Goal: Navigation & Orientation: Understand site structure

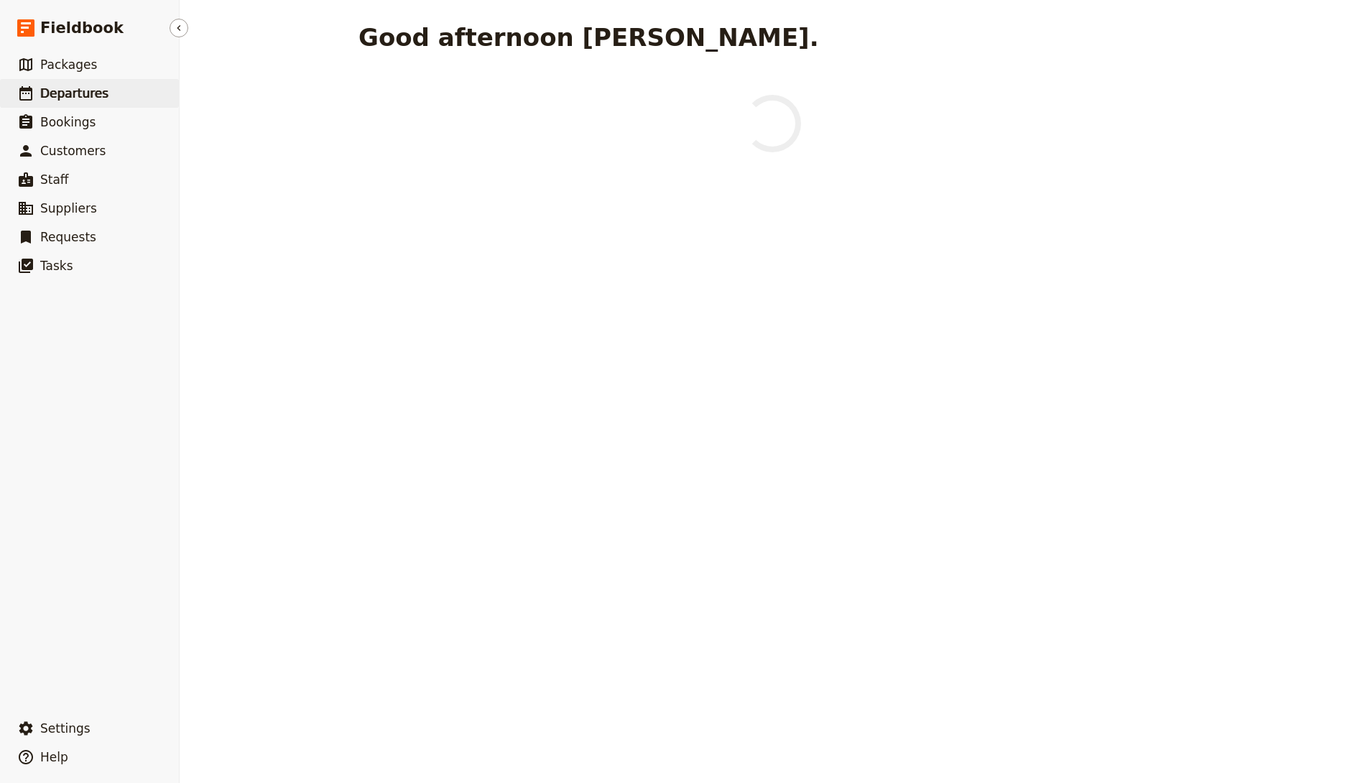
click at [101, 104] on link "​ Departures" at bounding box center [89, 93] width 179 height 29
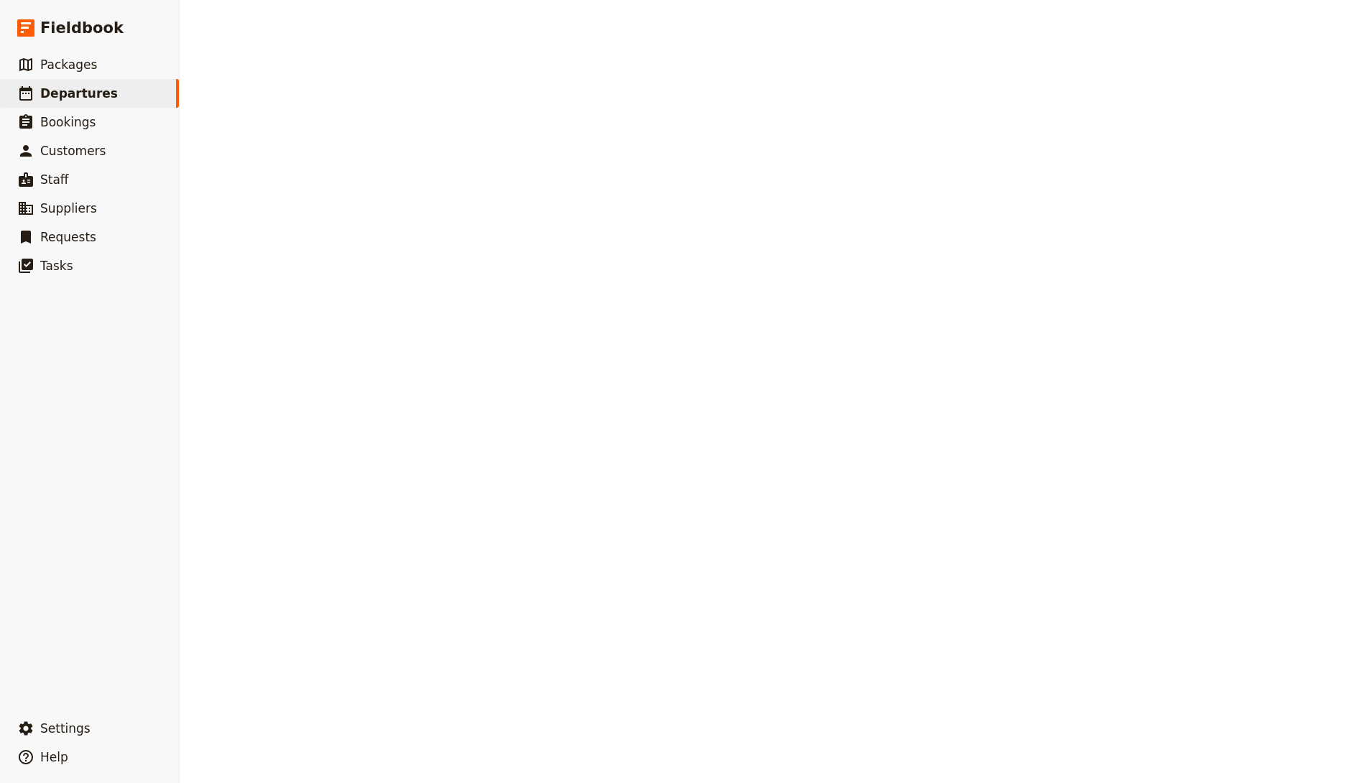
select select "CREATED_AT"
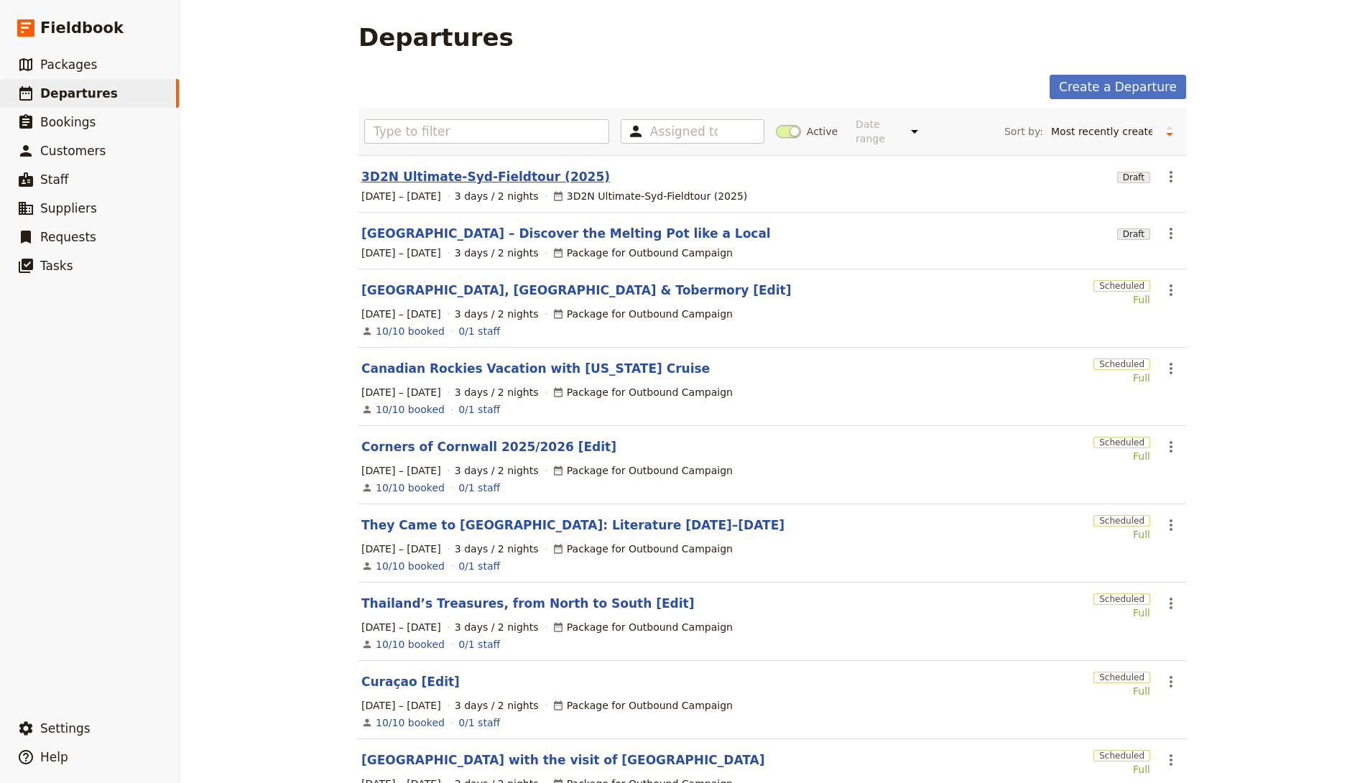
click at [455, 180] on link "3D2N Ultimate-Syd-Fieldtour (2025)" at bounding box center [485, 176] width 249 height 17
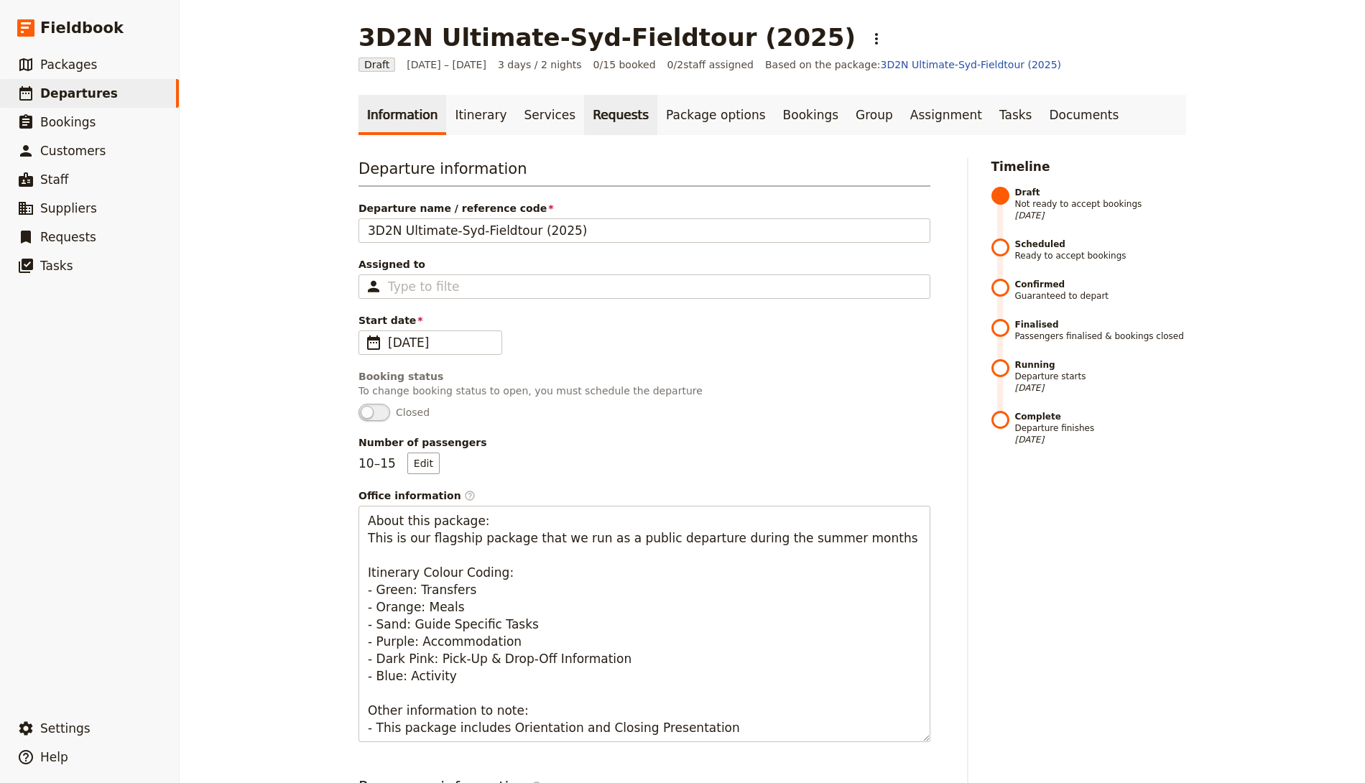
click at [584, 126] on link "Requests" at bounding box center [620, 115] width 73 height 40
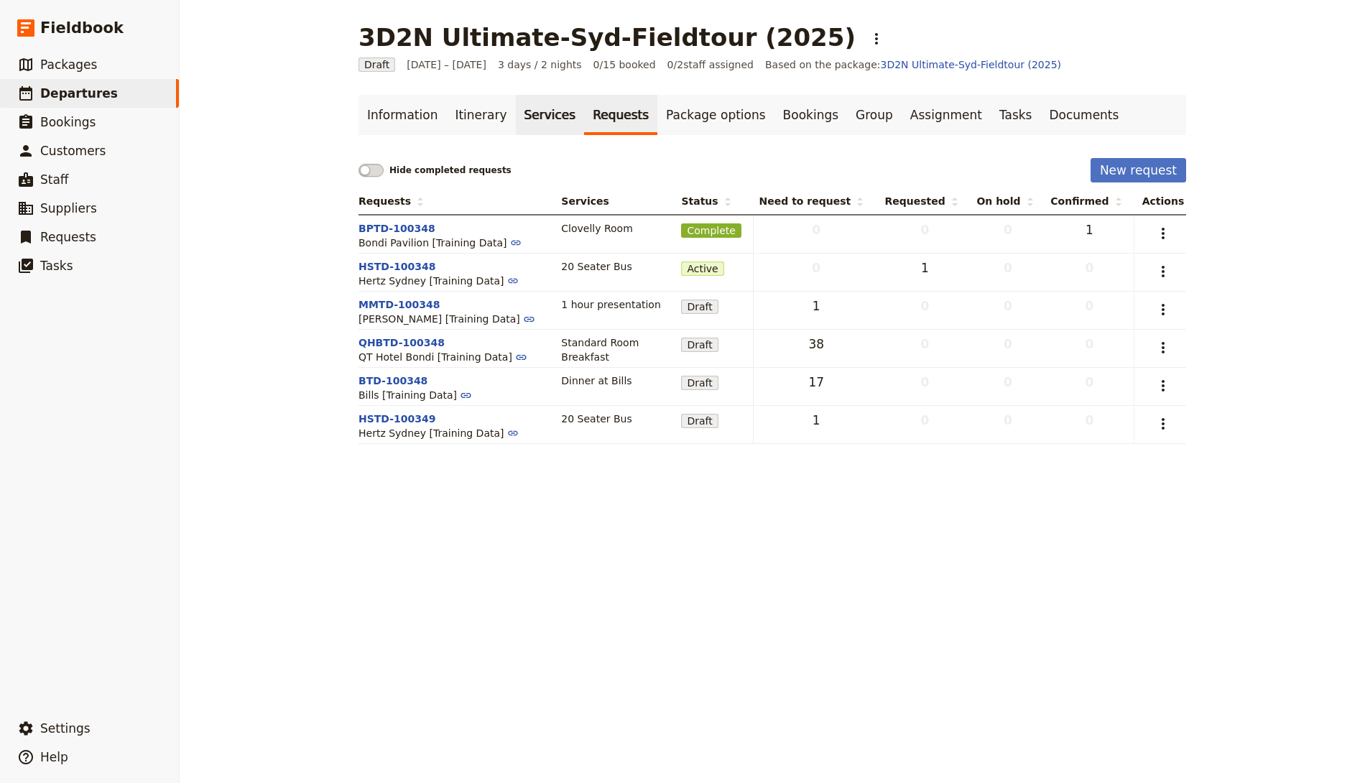
click at [541, 126] on link "Services" at bounding box center [550, 115] width 69 height 40
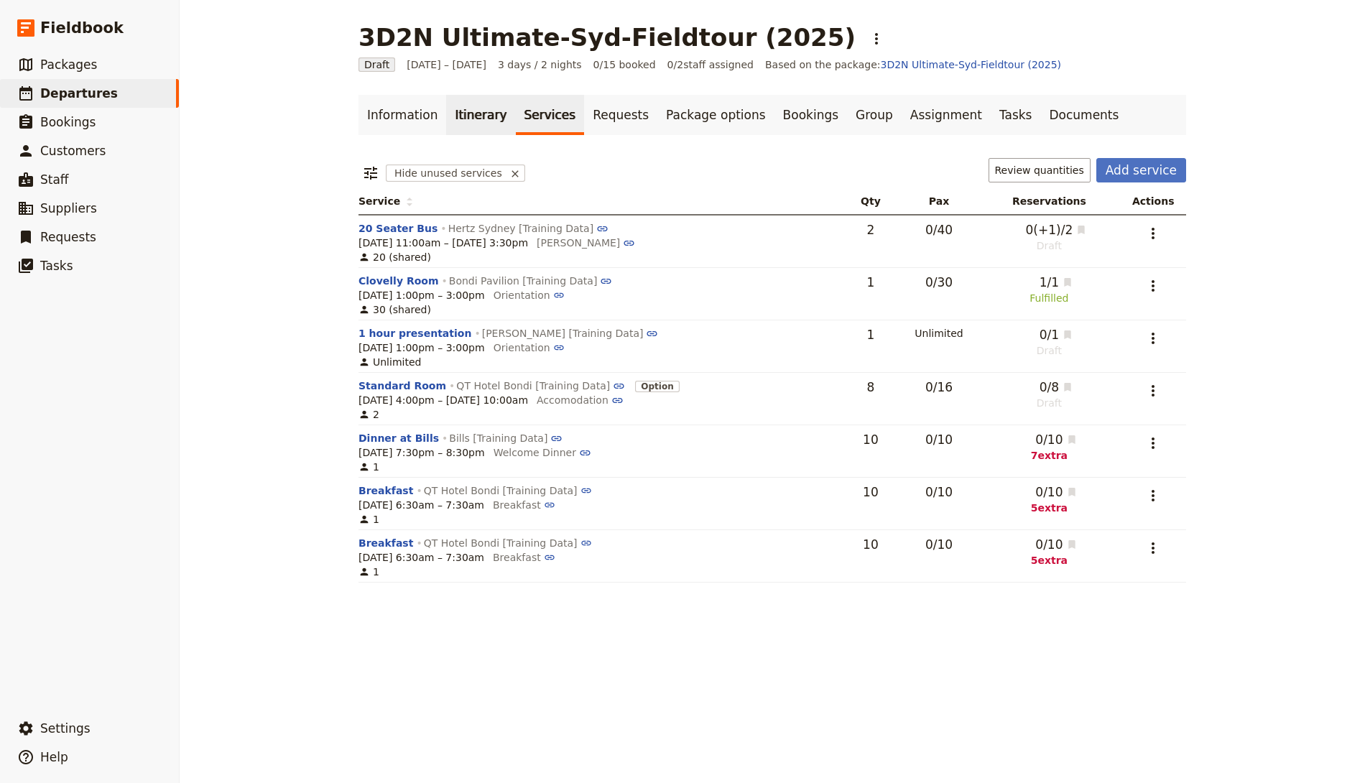
click at [471, 126] on link "Itinerary" at bounding box center [480, 115] width 69 height 40
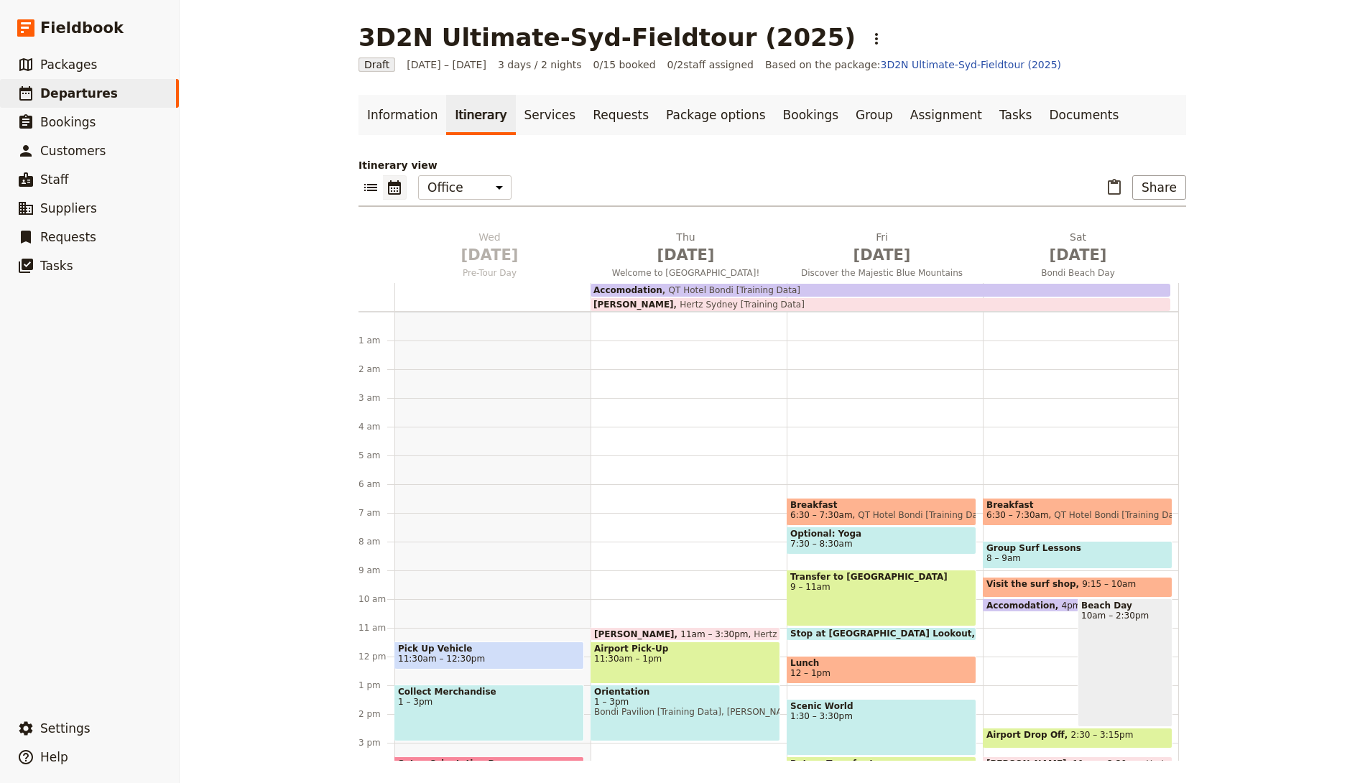
scroll to position [172, 0]
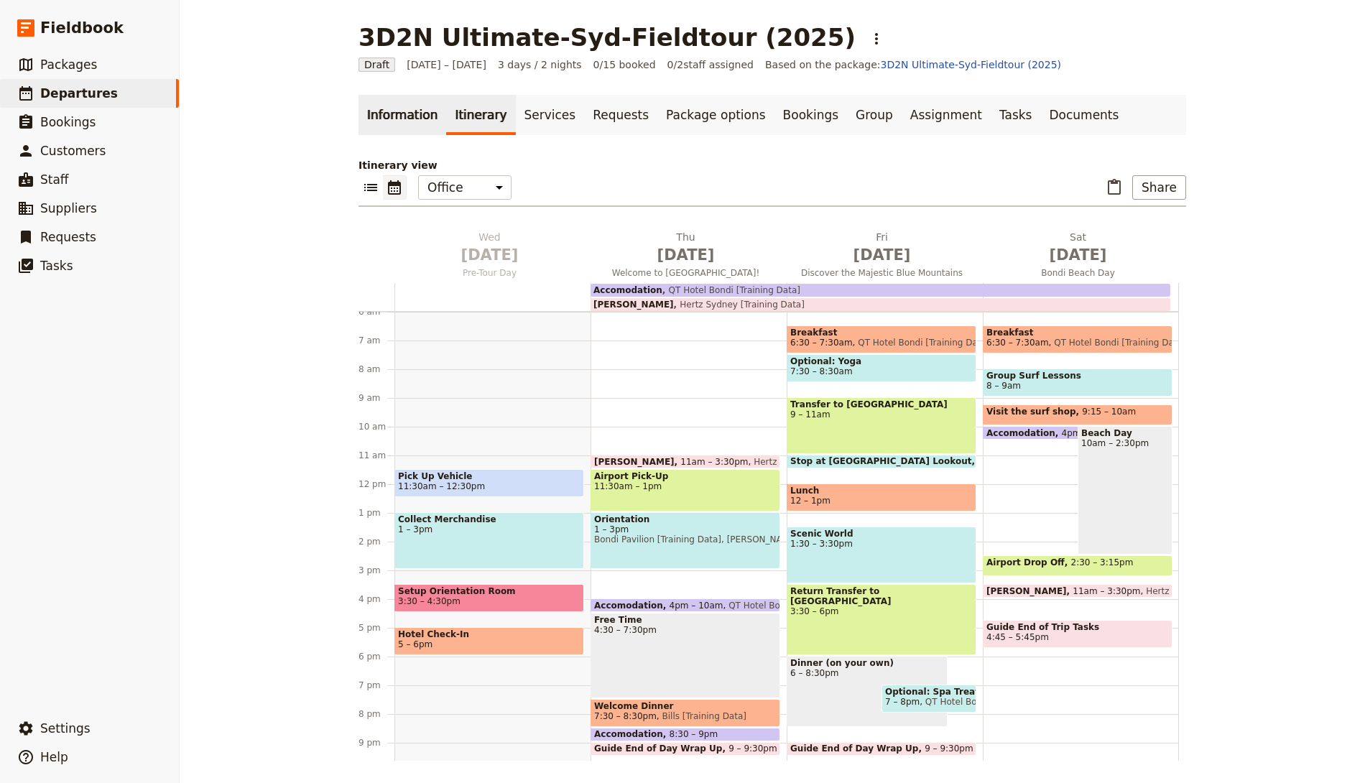
click at [417, 128] on link "Information" at bounding box center [403, 115] width 88 height 40
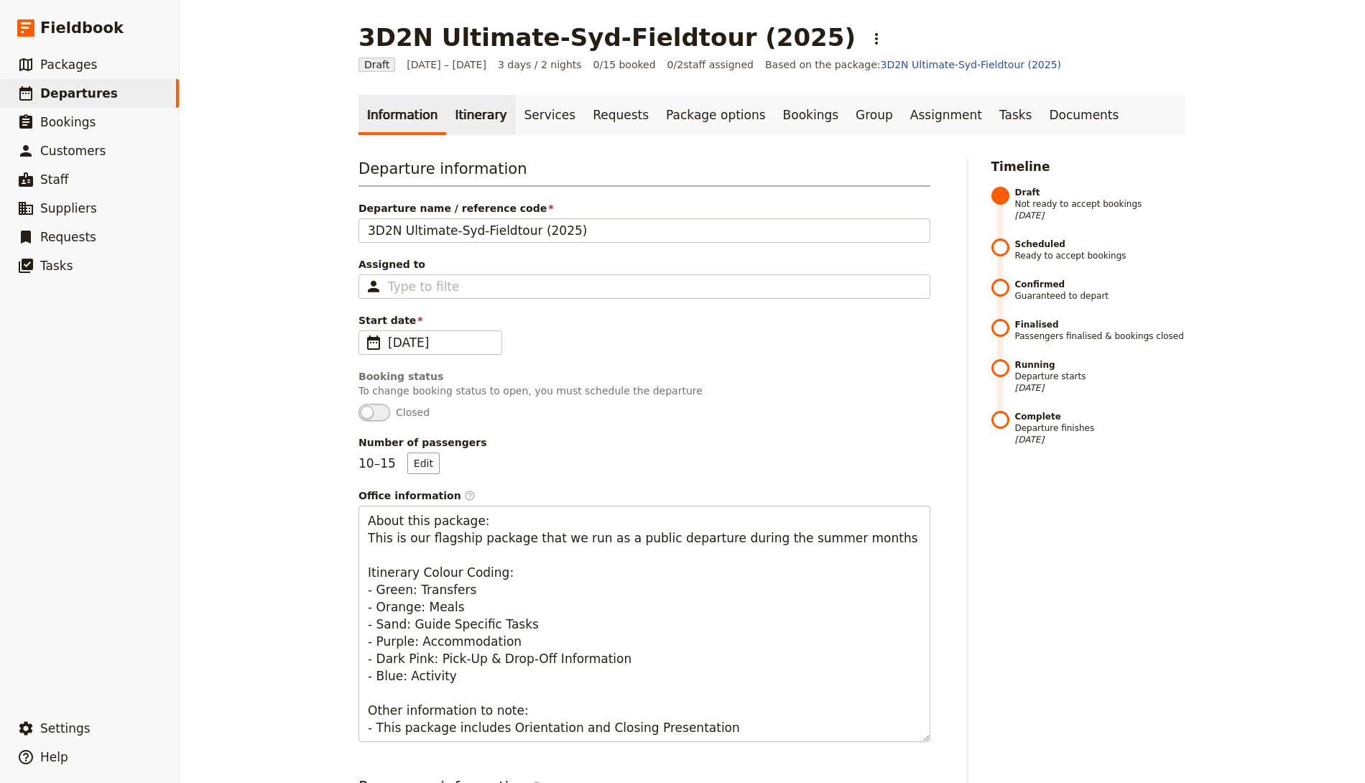
click at [458, 128] on link "Itinerary" at bounding box center [480, 115] width 69 height 40
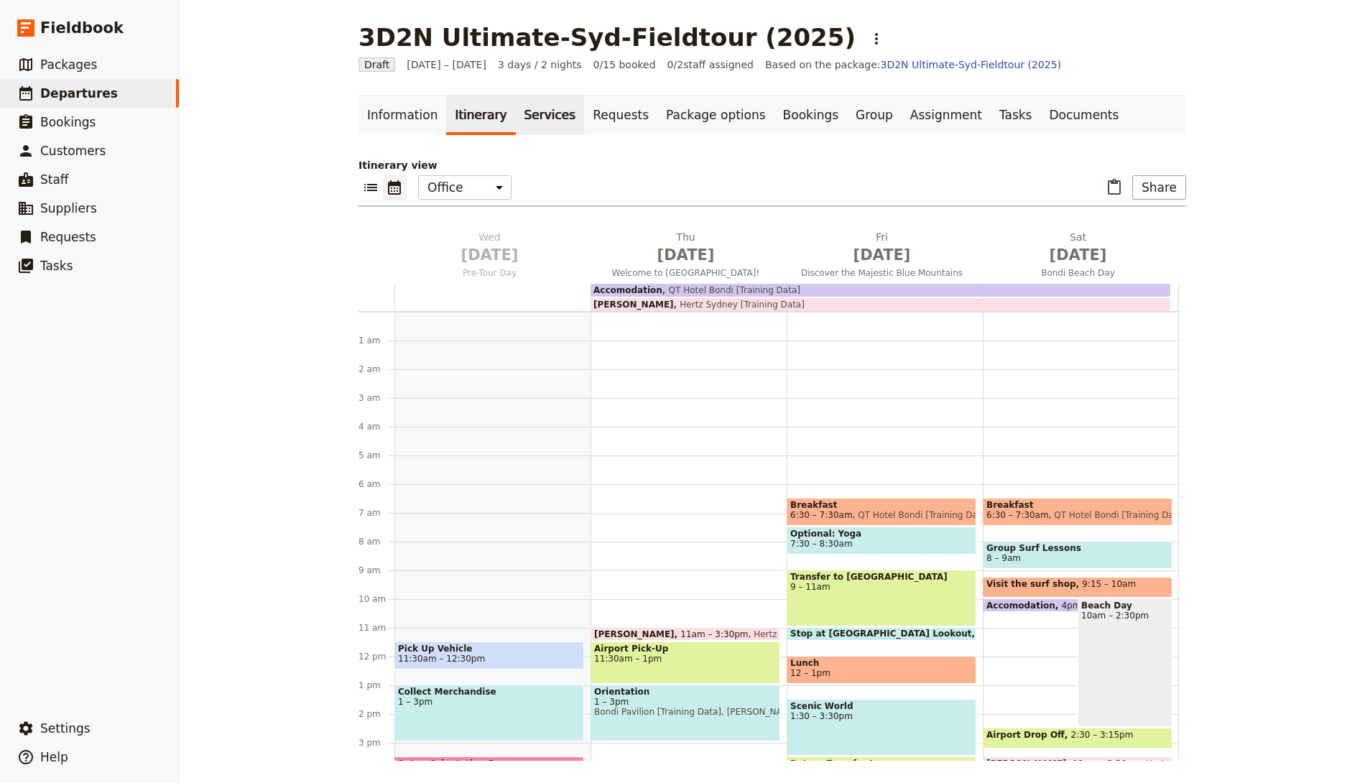
scroll to position [172, 0]
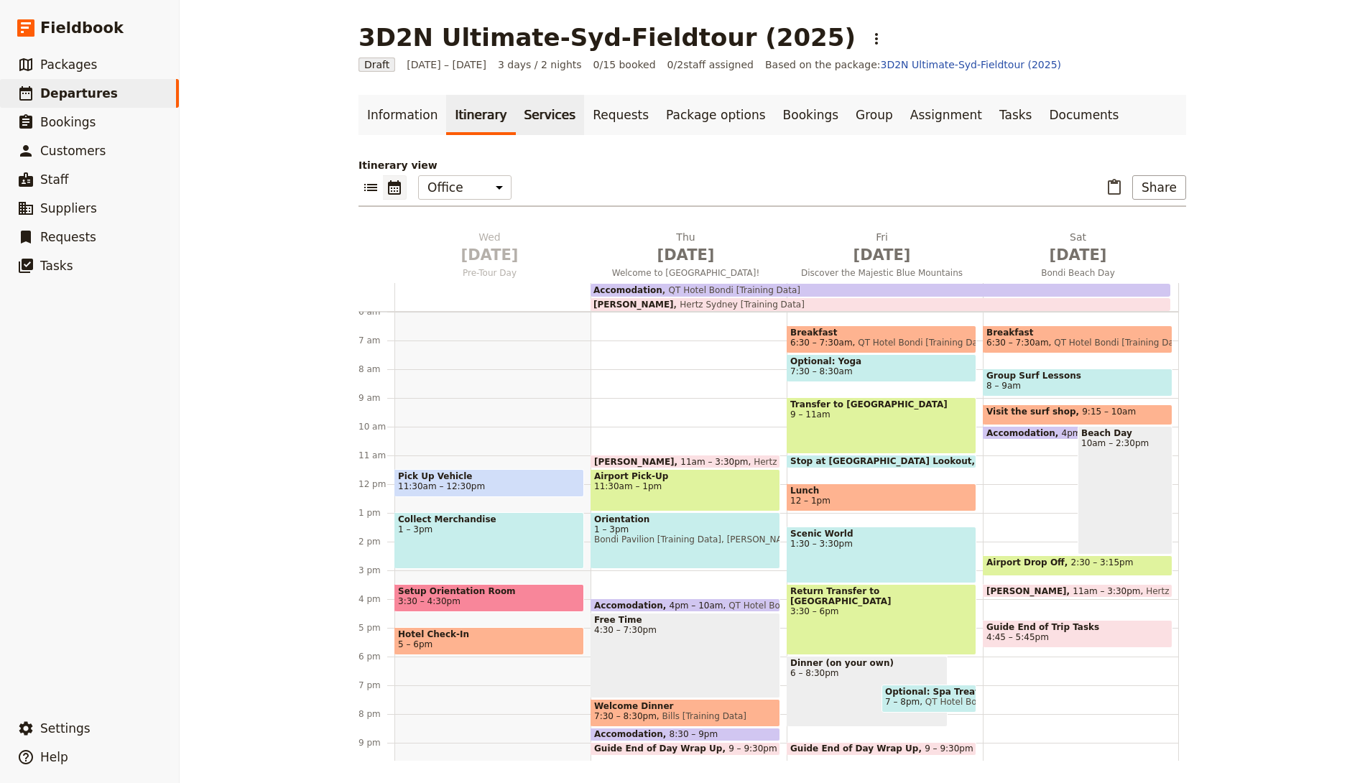
click at [547, 114] on link "Services" at bounding box center [550, 115] width 69 height 40
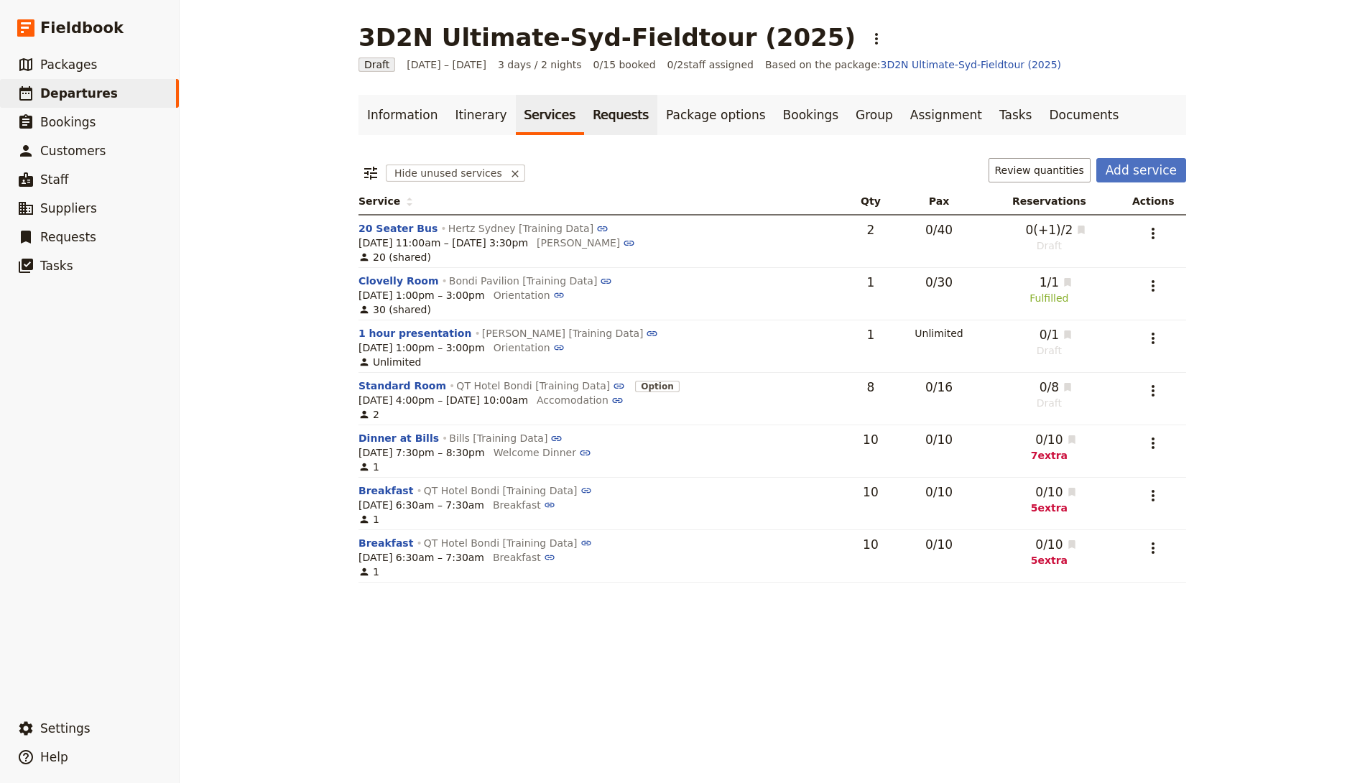
click at [595, 98] on link "Requests" at bounding box center [620, 115] width 73 height 40
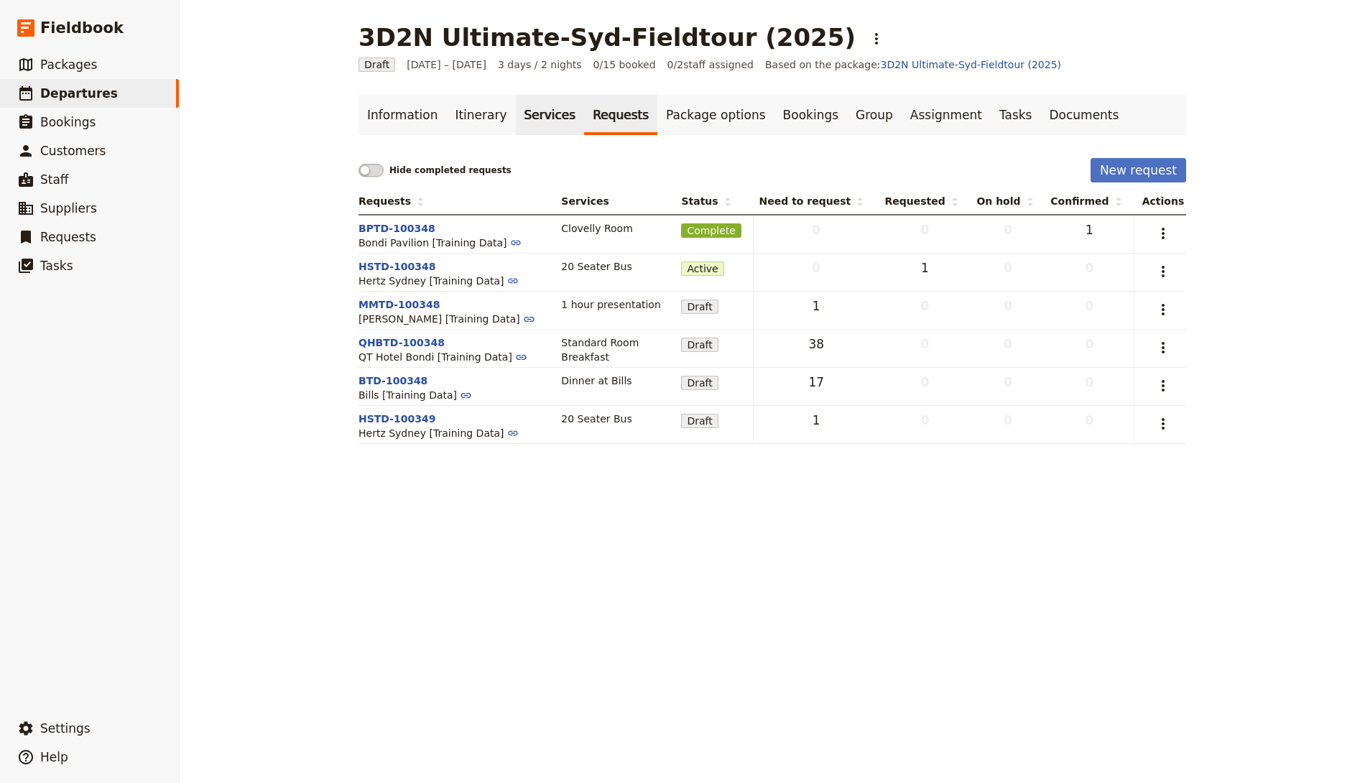
click at [537, 111] on link "Services" at bounding box center [550, 115] width 69 height 40
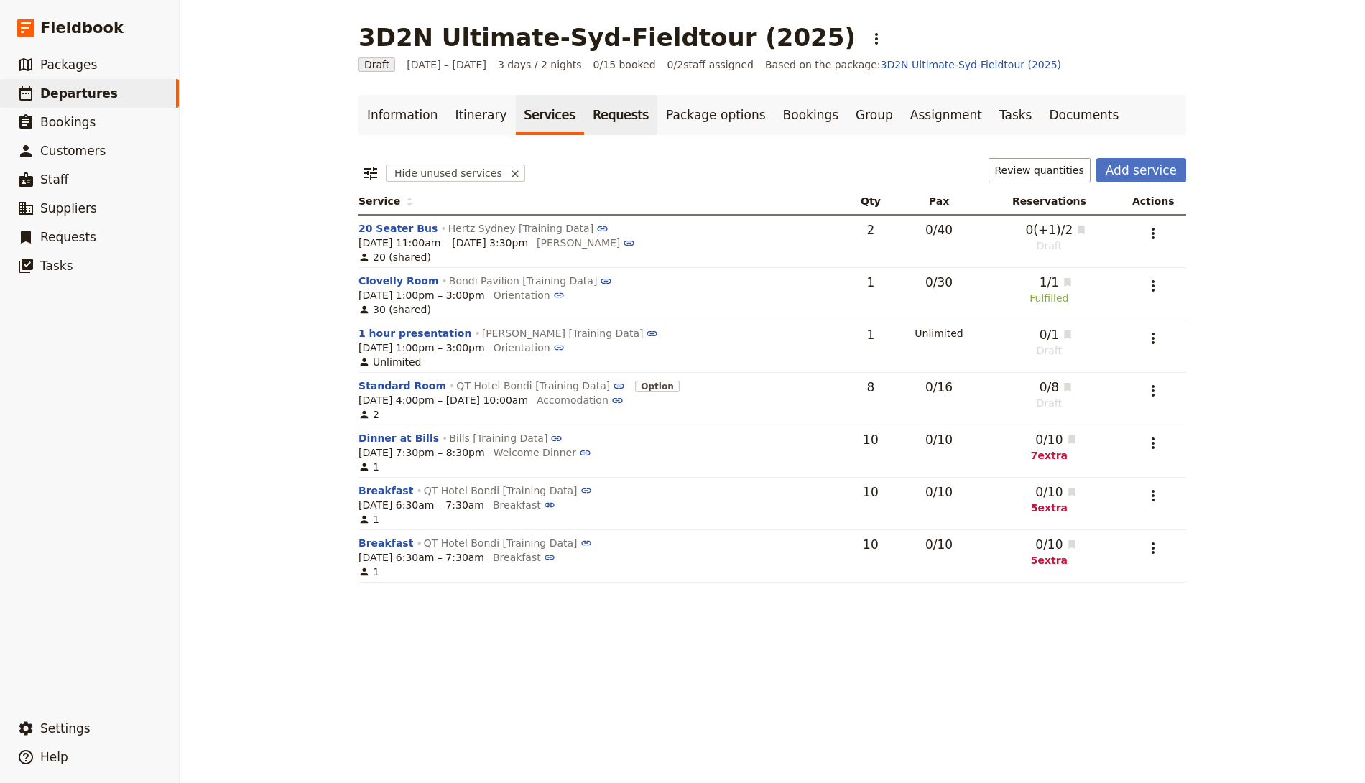
click at [610, 127] on link "Requests" at bounding box center [620, 115] width 73 height 40
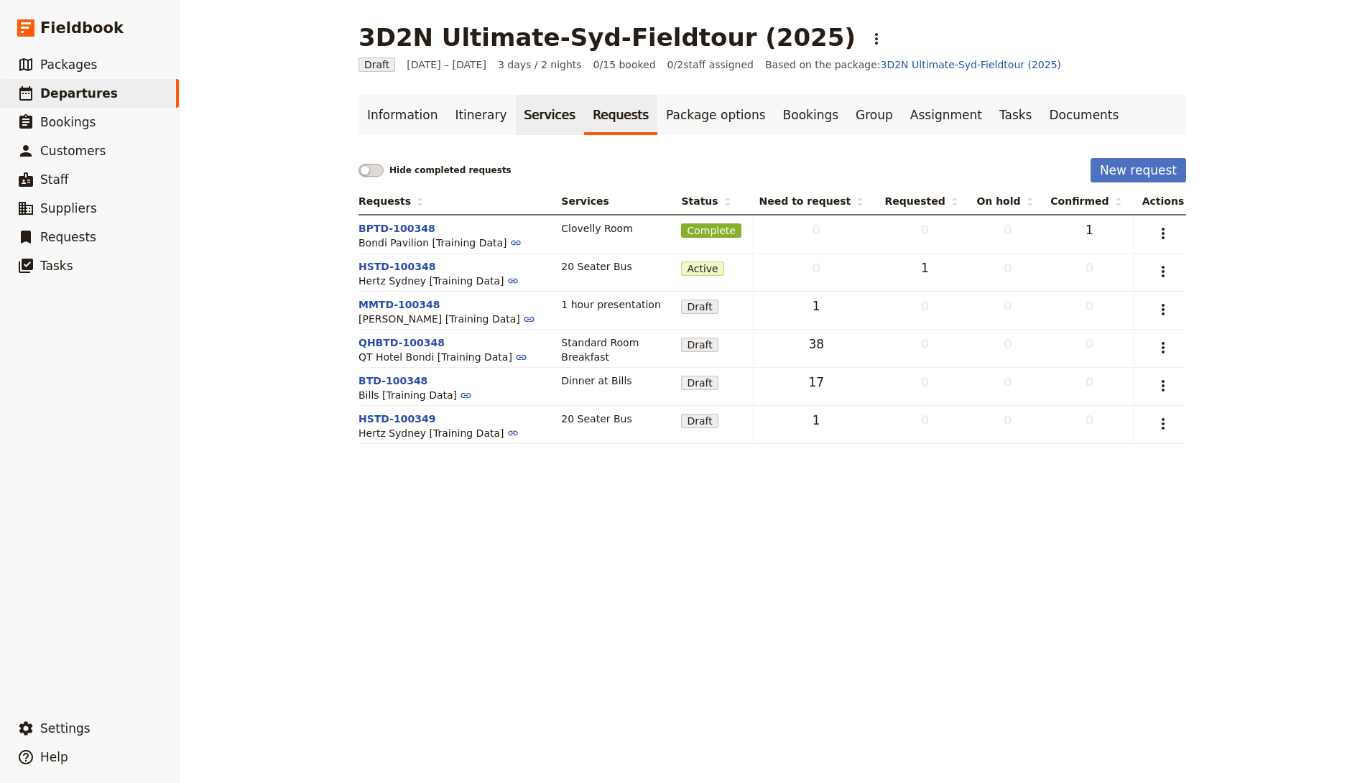
click at [537, 123] on link "Services" at bounding box center [550, 115] width 69 height 40
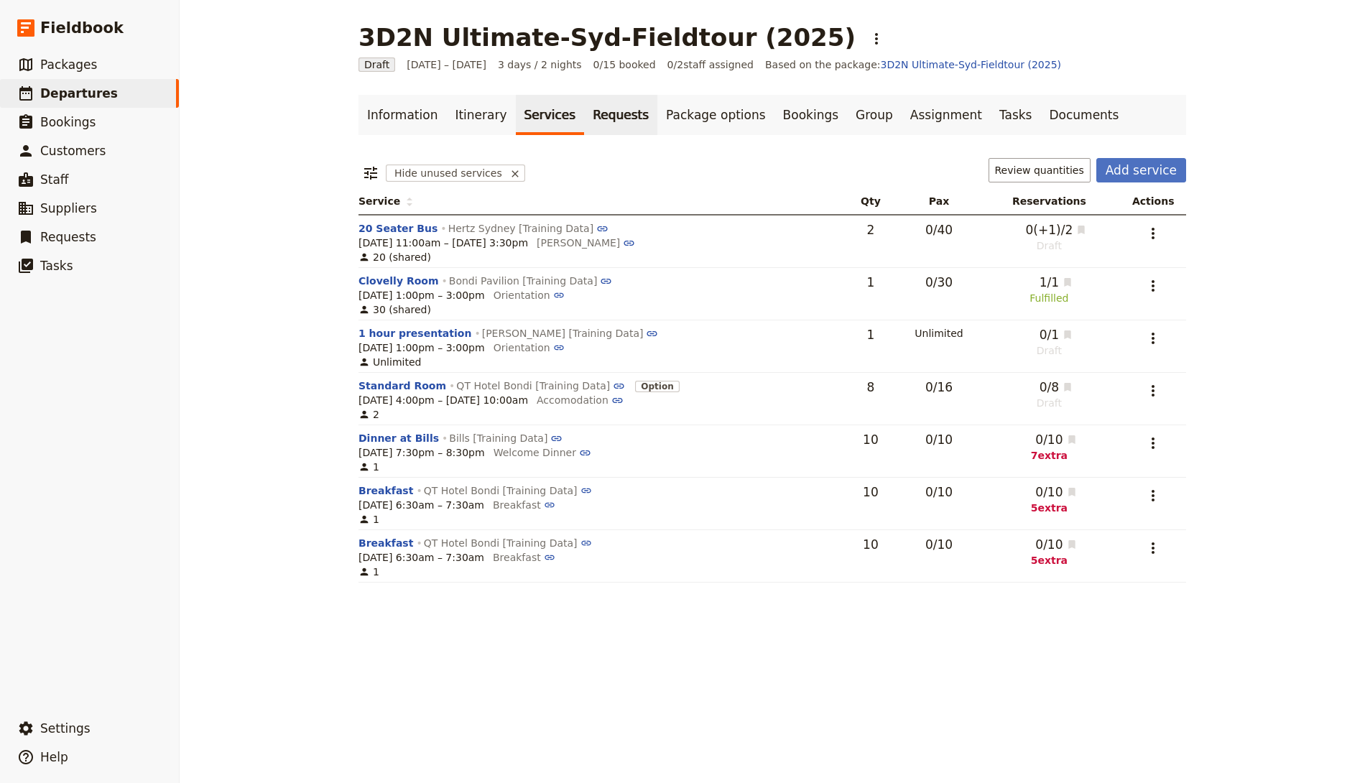
click at [589, 131] on link "Requests" at bounding box center [620, 115] width 73 height 40
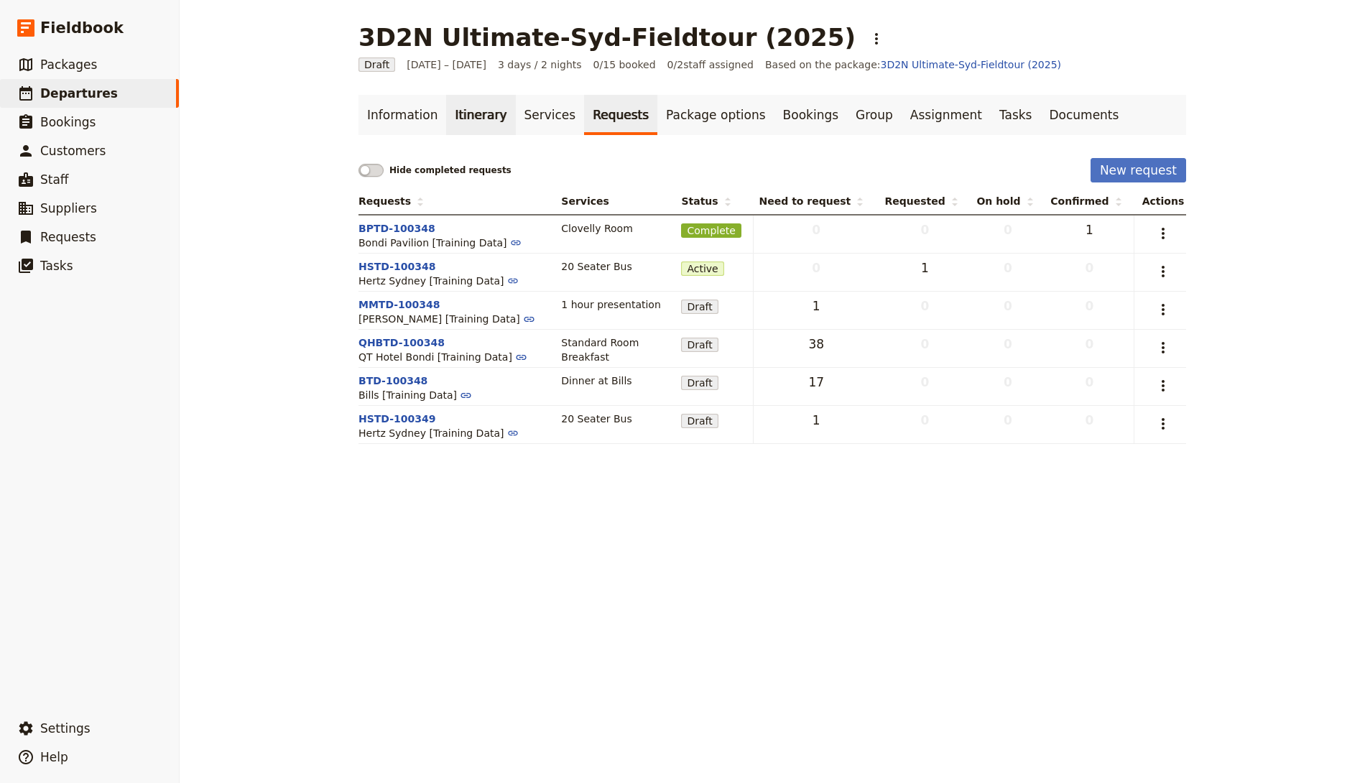
click at [486, 114] on link "Itinerary" at bounding box center [480, 115] width 69 height 40
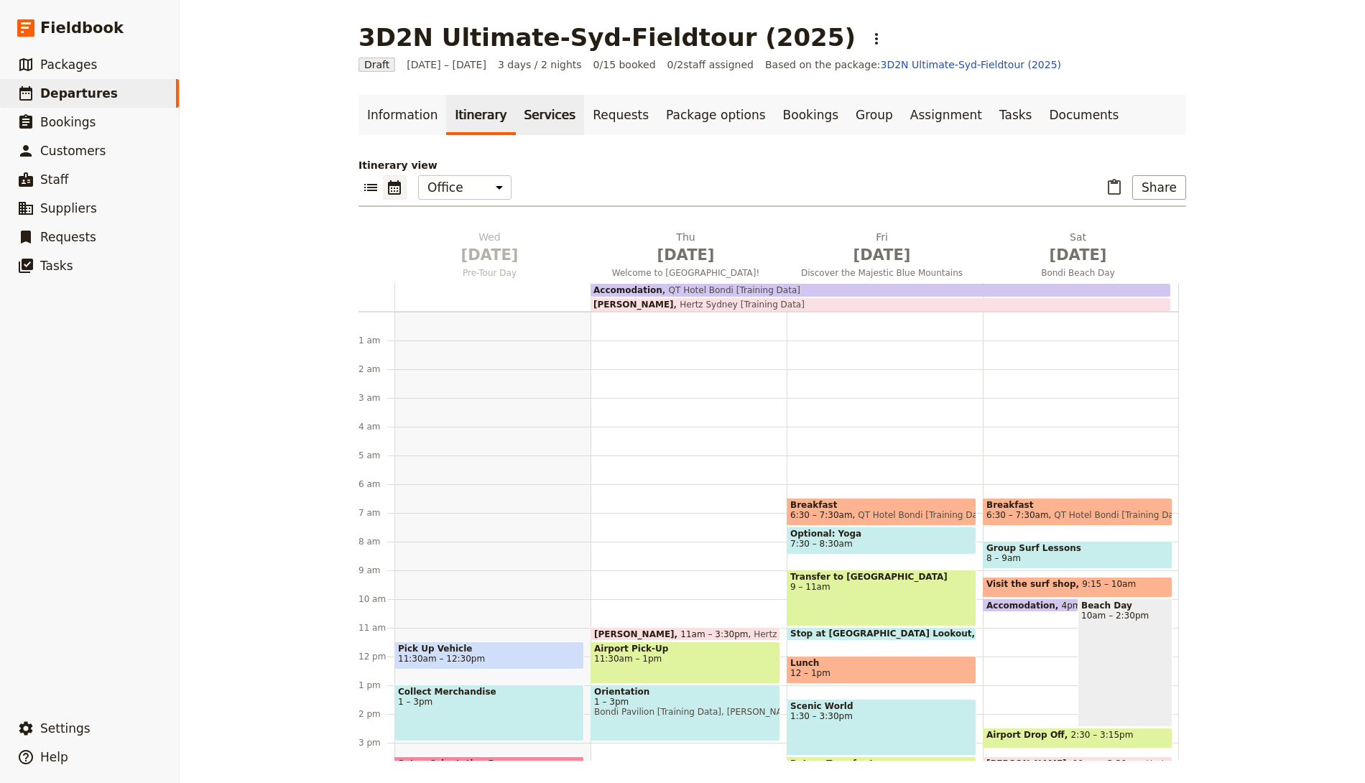
scroll to position [172, 0]
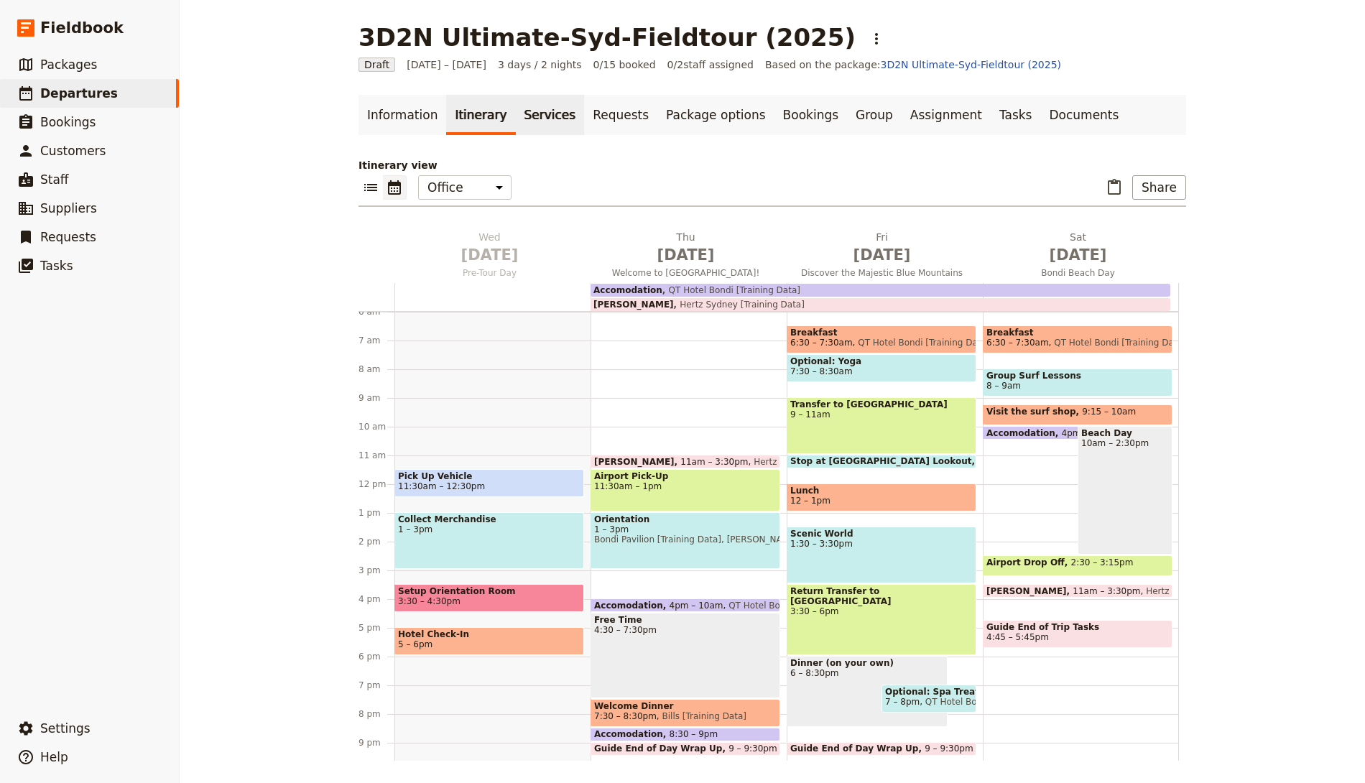
click at [542, 129] on link "Services" at bounding box center [550, 115] width 69 height 40
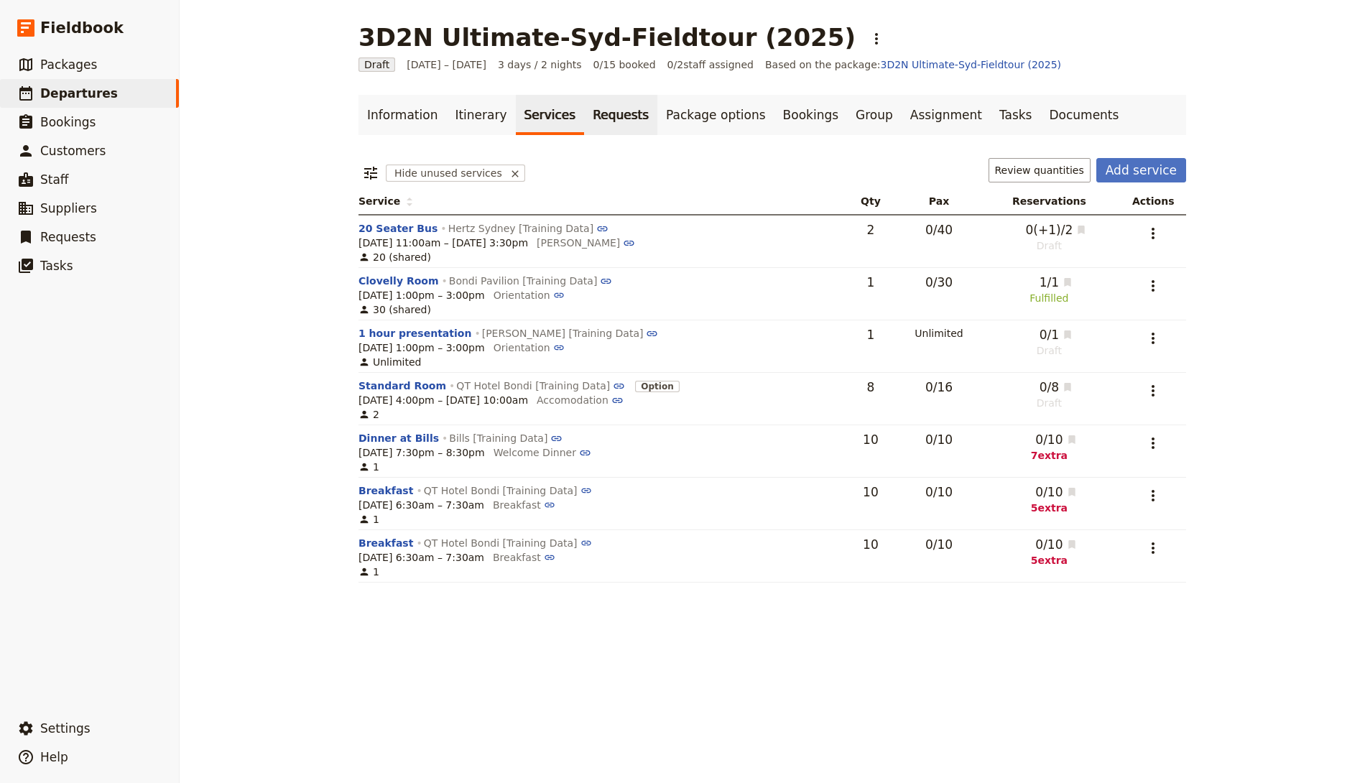
click at [598, 124] on link "Requests" at bounding box center [620, 115] width 73 height 40
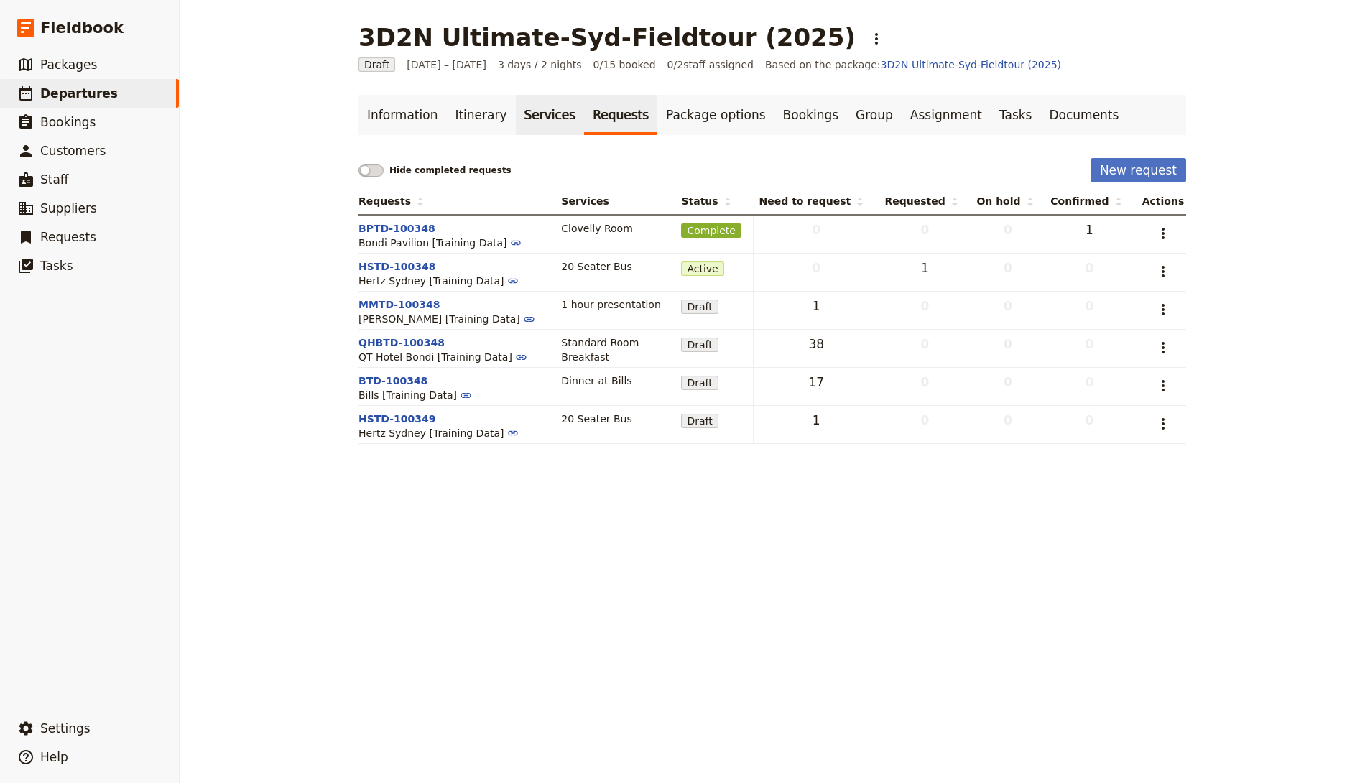
click at [545, 124] on link "Services" at bounding box center [550, 115] width 69 height 40
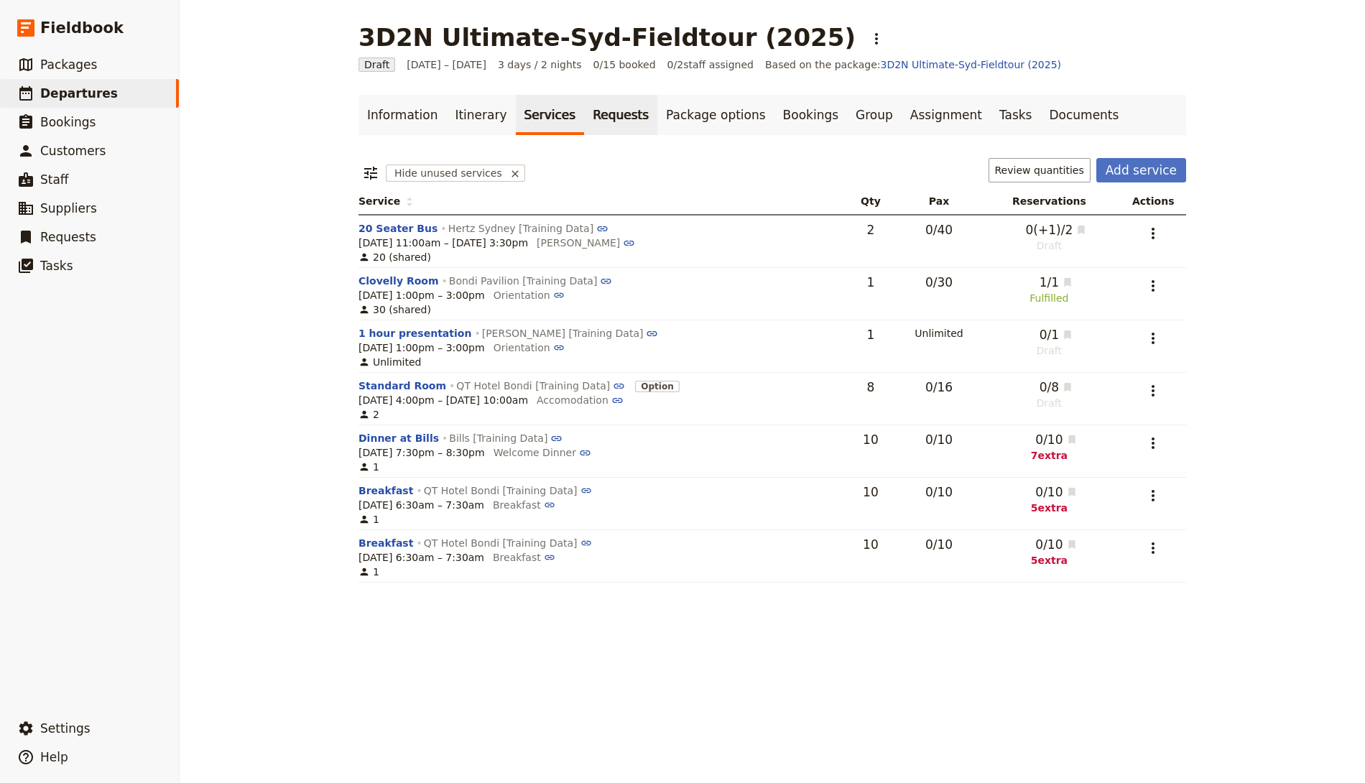
click at [584, 124] on link "Requests" at bounding box center [620, 115] width 73 height 40
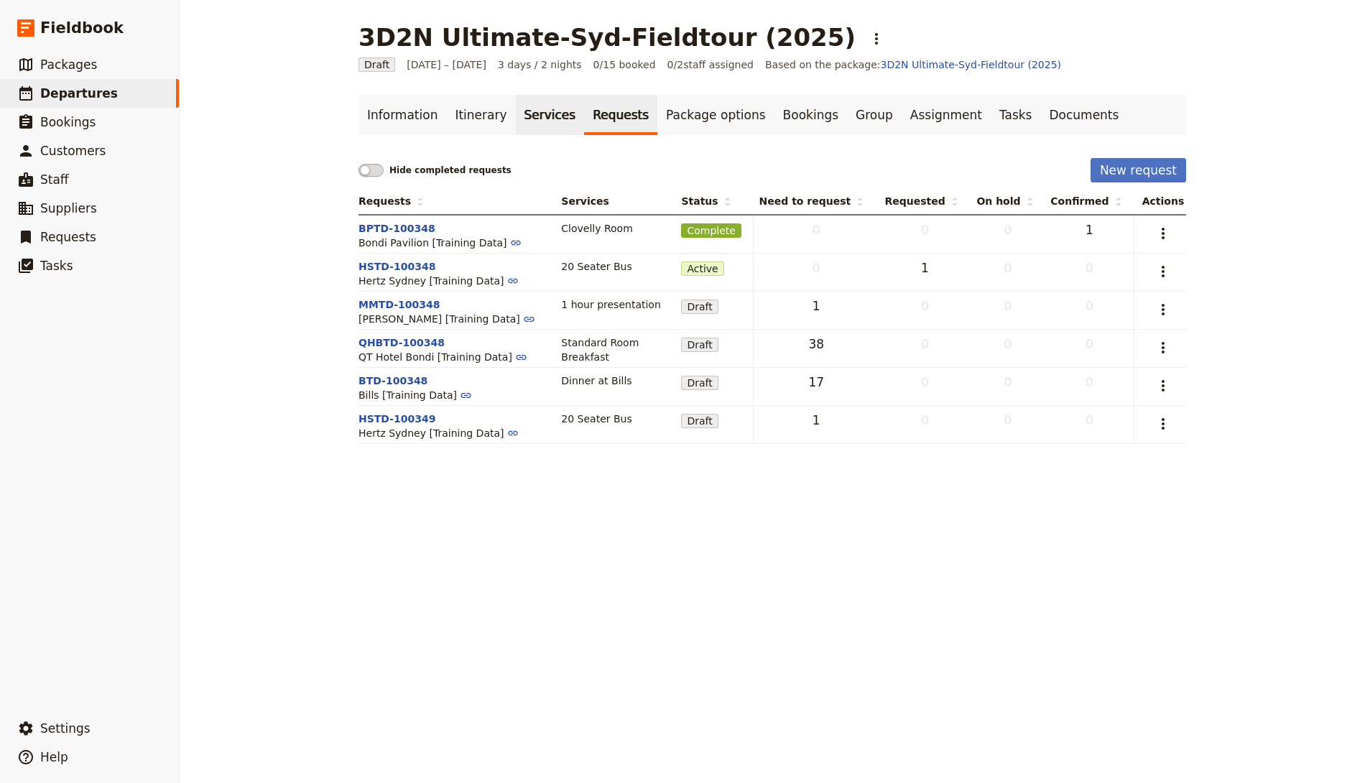
click at [524, 124] on link "Services" at bounding box center [550, 115] width 69 height 40
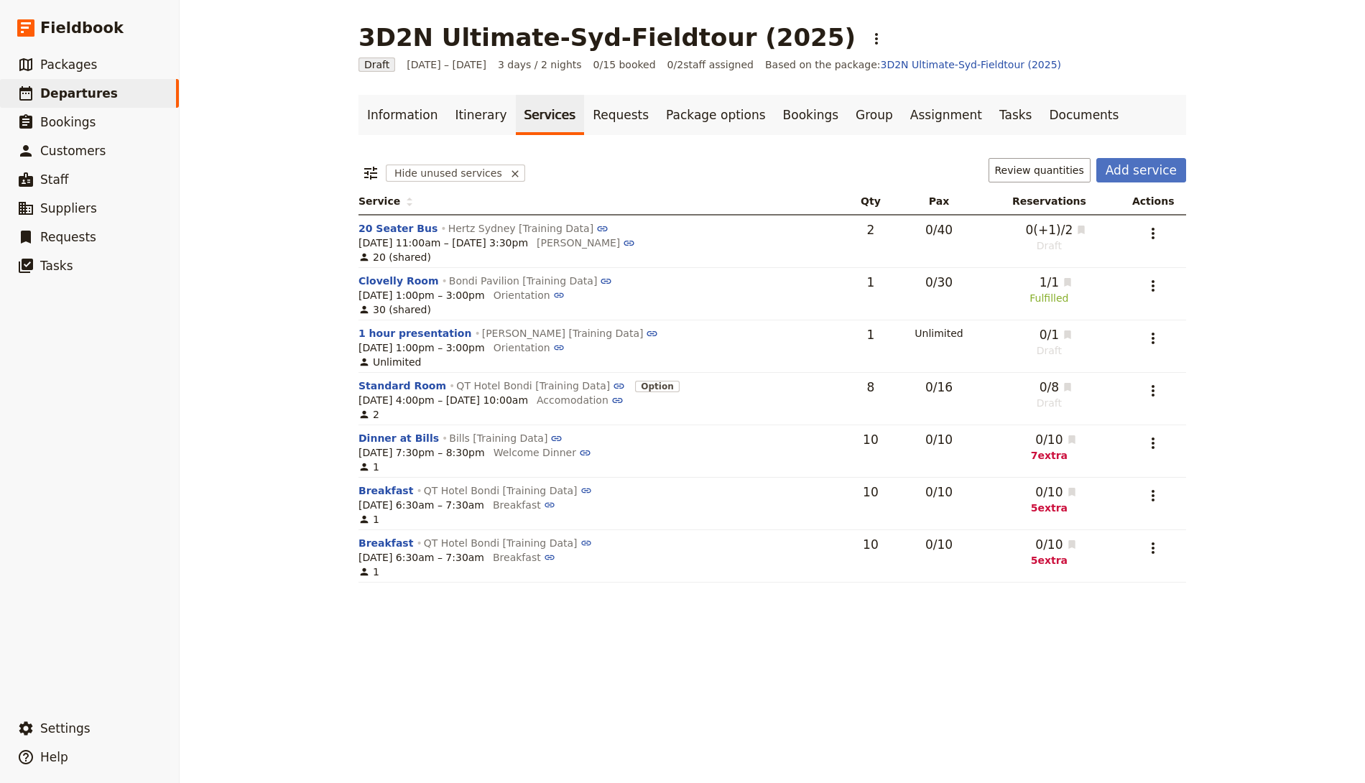
click at [556, 124] on link "Services" at bounding box center [550, 115] width 69 height 40
click at [584, 127] on link "Requests" at bounding box center [620, 115] width 73 height 40
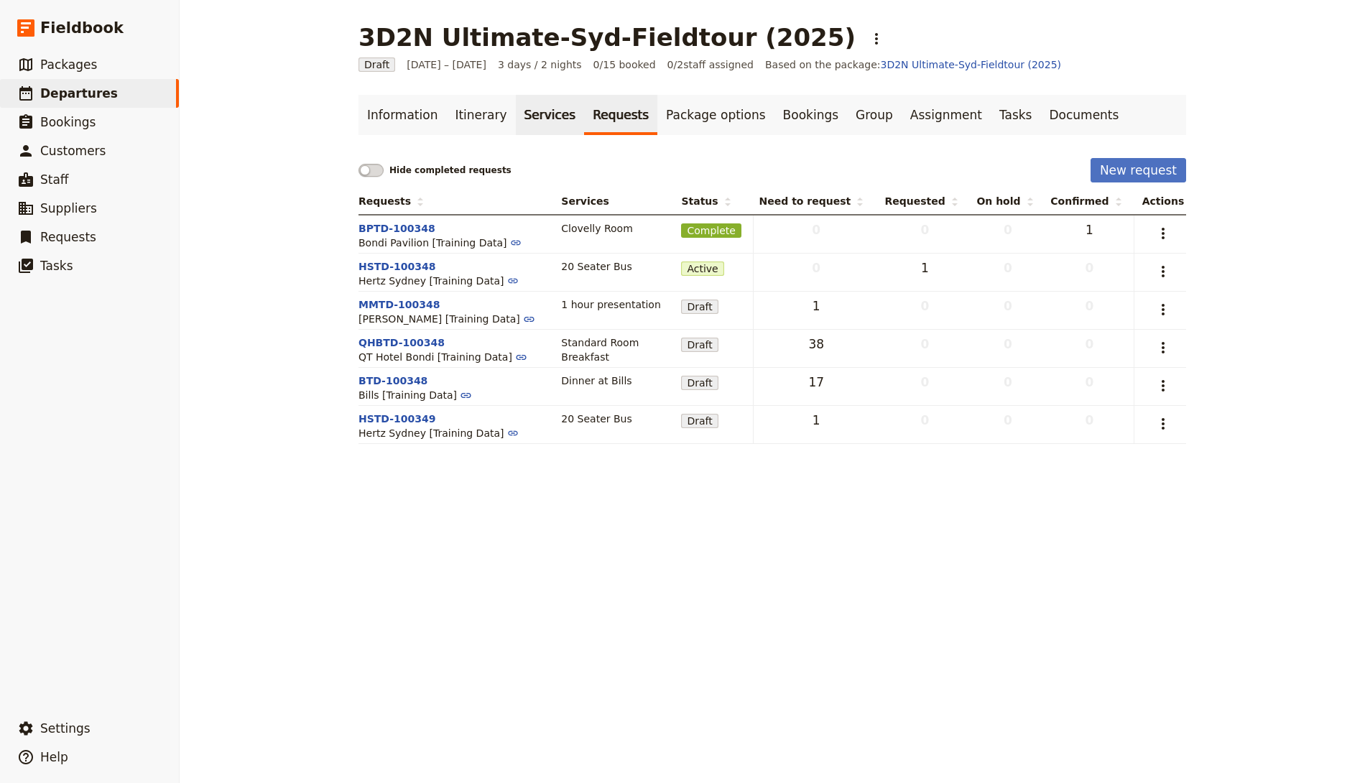
click at [516, 118] on link "Services" at bounding box center [550, 115] width 69 height 40
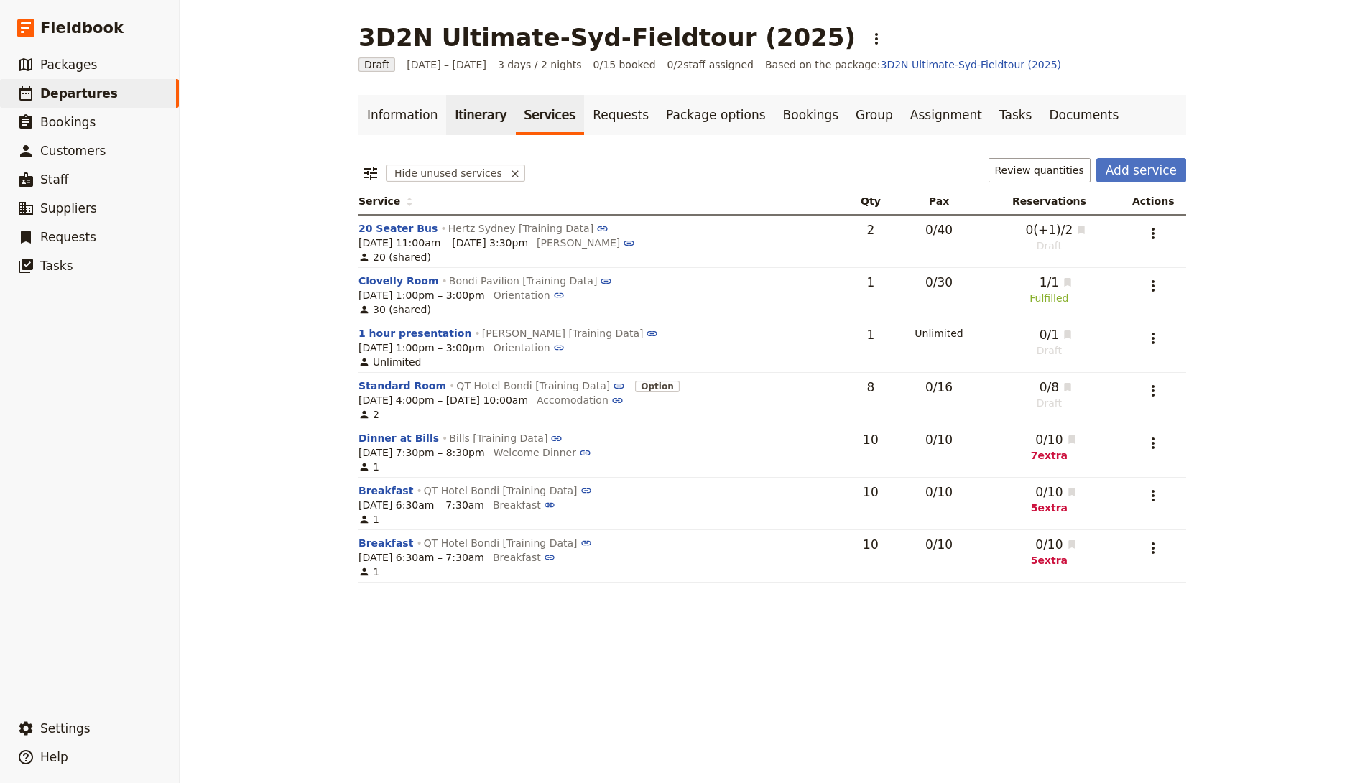
click at [469, 115] on link "Itinerary" at bounding box center [480, 115] width 69 height 40
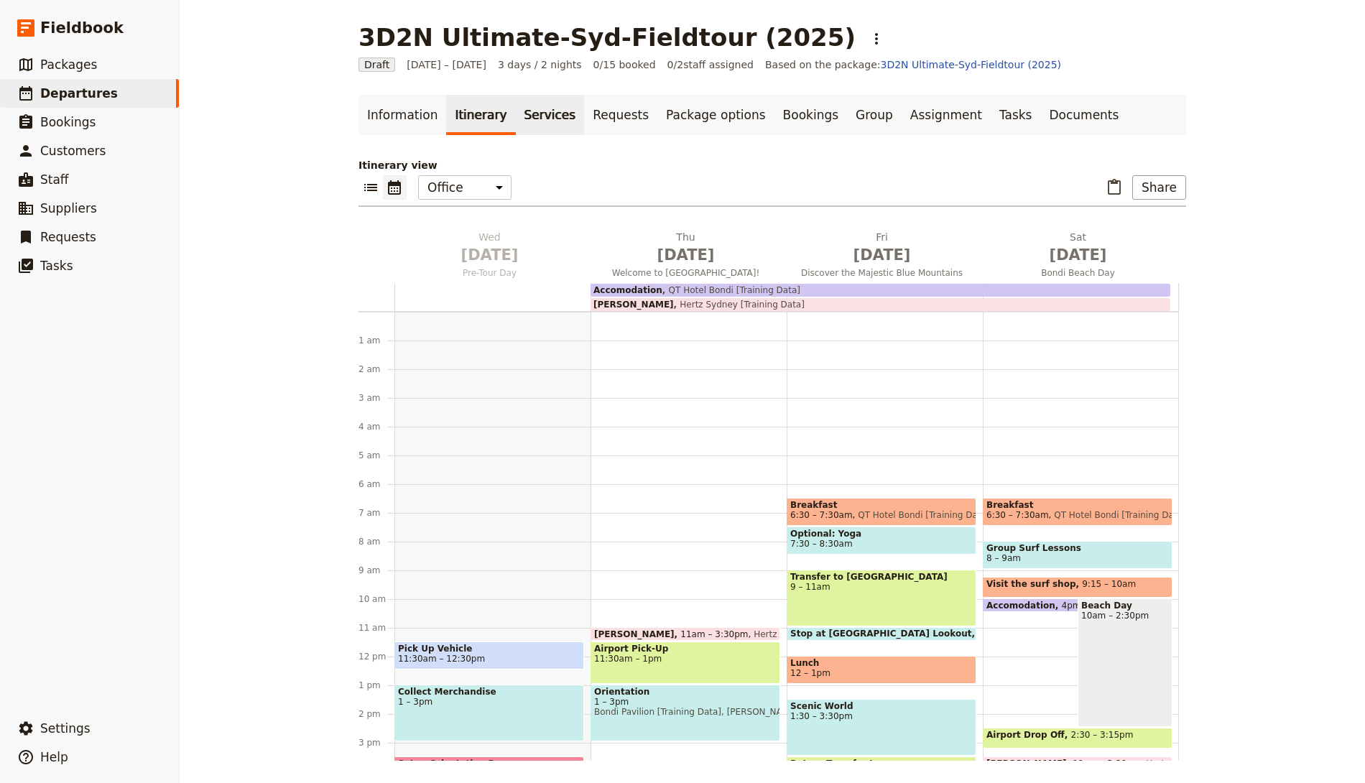
scroll to position [172, 0]
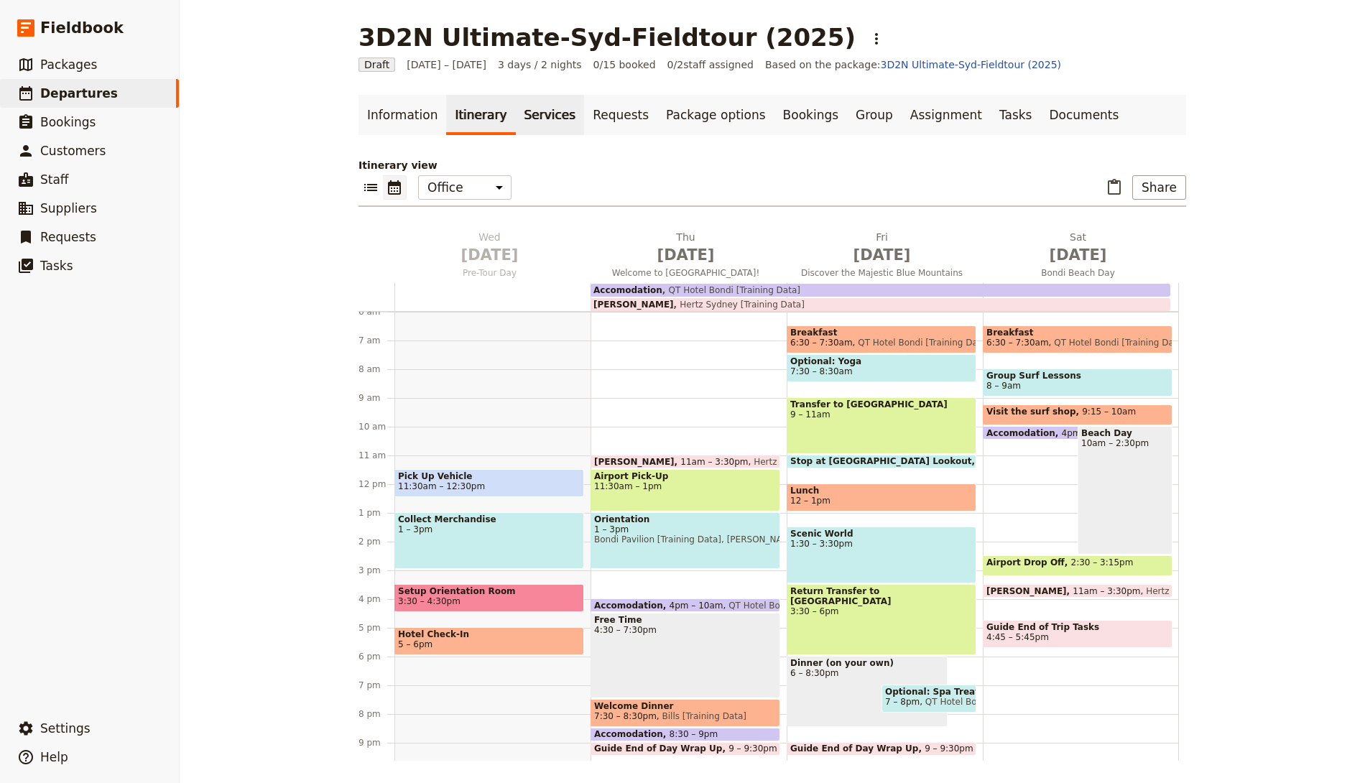
click at [516, 116] on link "Services" at bounding box center [550, 115] width 69 height 40
